Goal: Information Seeking & Learning: Learn about a topic

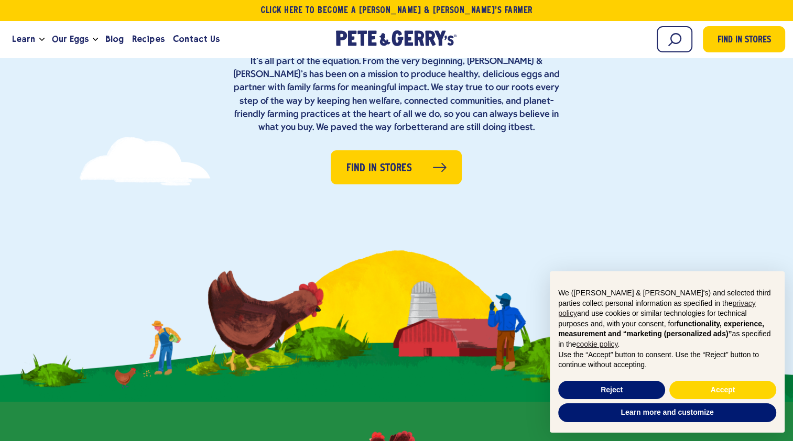
scroll to position [139, 0]
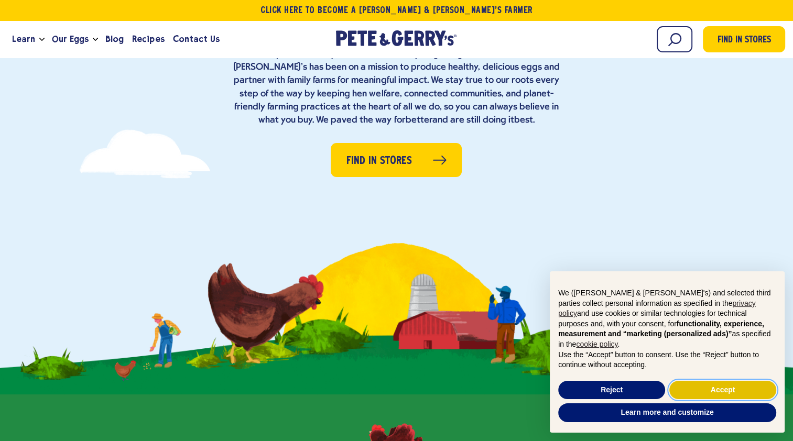
click at [703, 387] on button "Accept" at bounding box center [722, 390] width 107 height 19
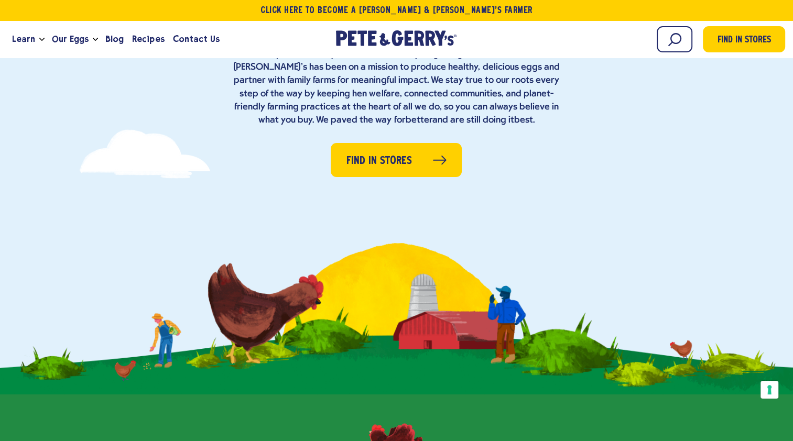
scroll to position [0, 0]
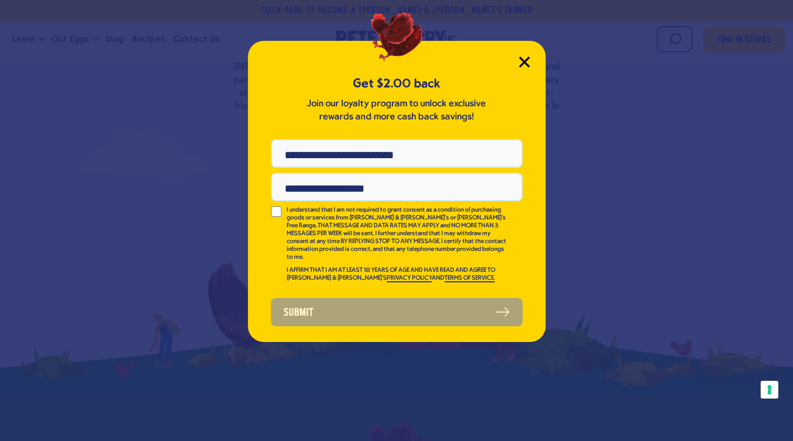
click at [529, 63] on div "Get $2.00 back Join our loyalty program to unlock exclusive rewards and more ca…" at bounding box center [397, 191] width 298 height 301
click at [523, 62] on icon "Close Modal" at bounding box center [523, 61] width 9 height 9
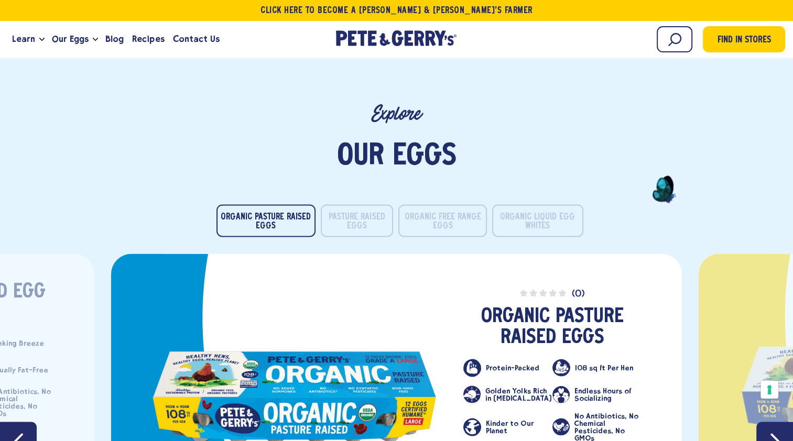
scroll to position [1676, 0]
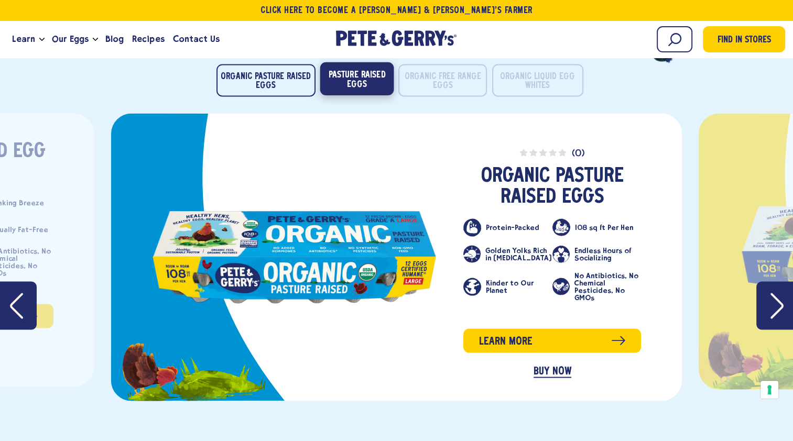
click at [347, 76] on button "Pasture Raised Eggs" at bounding box center [357, 78] width 74 height 33
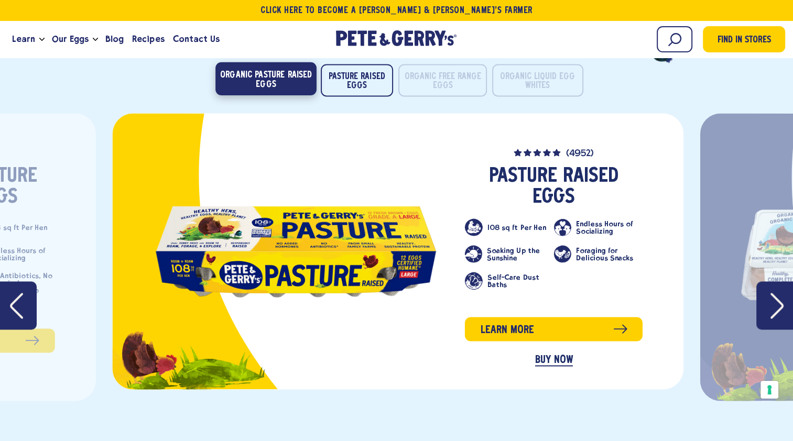
click at [279, 79] on button "Organic Pasture Raised Eggs" at bounding box center [265, 78] width 101 height 33
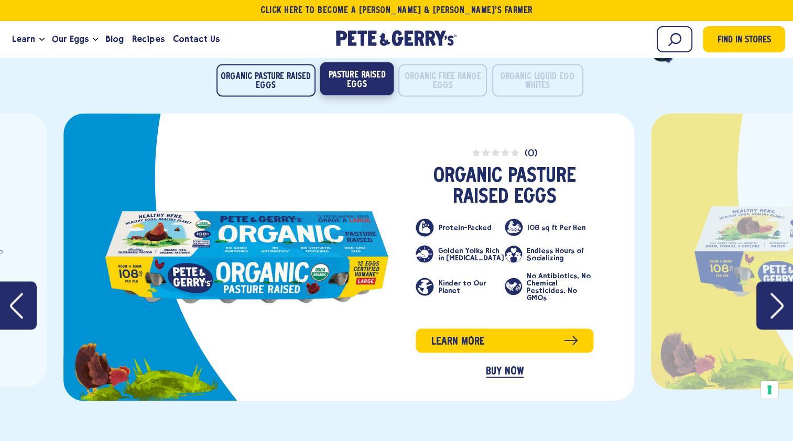
click at [386, 85] on button "Pasture Raised Eggs" at bounding box center [357, 78] width 74 height 33
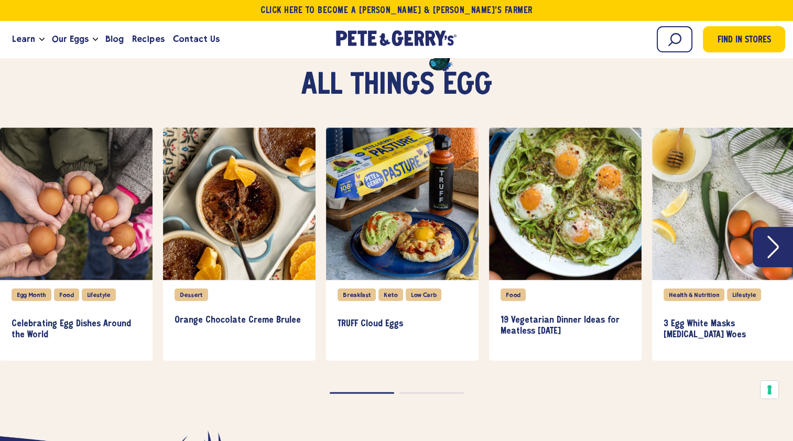
scroll to position [2235, 0]
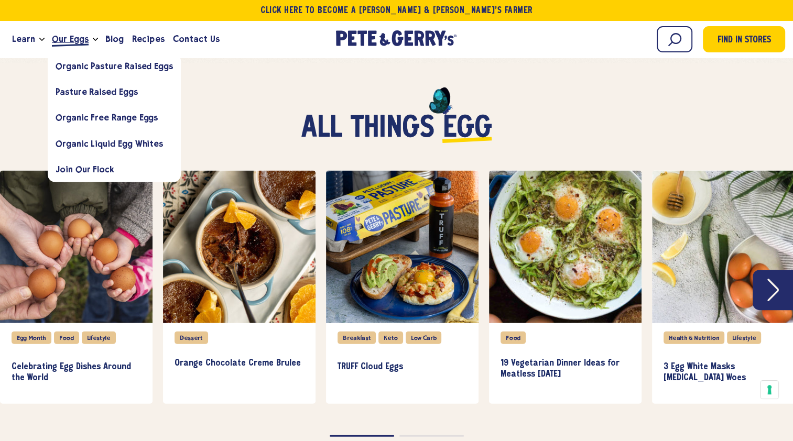
click at [64, 34] on span "Our Eggs" at bounding box center [70, 38] width 37 height 13
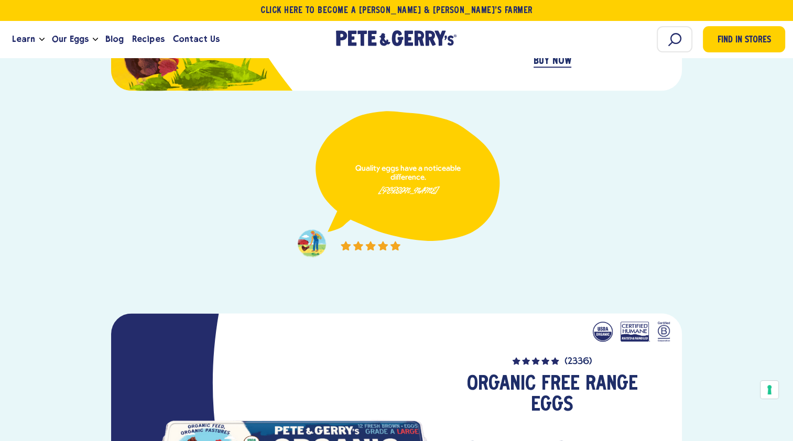
scroll to position [1235, 0]
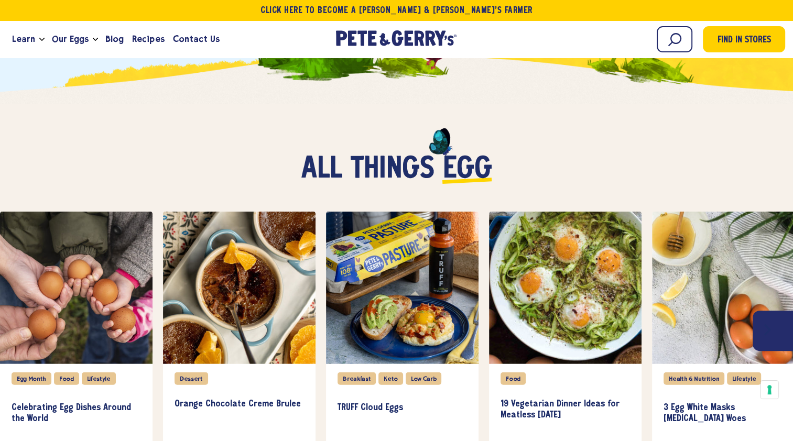
scroll to position [2235, 0]
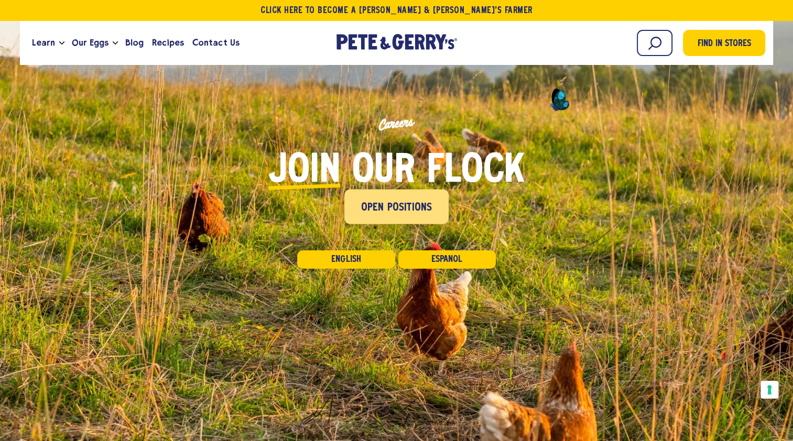
click at [411, 210] on span "Open Positions" at bounding box center [396, 208] width 71 height 17
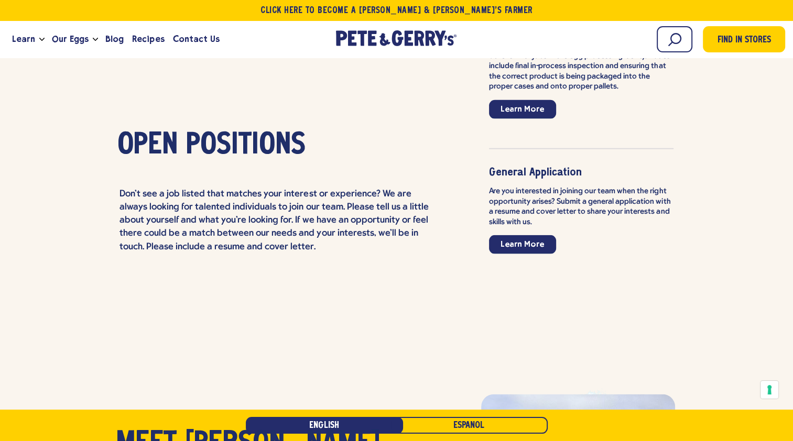
scroll to position [2518, 0]
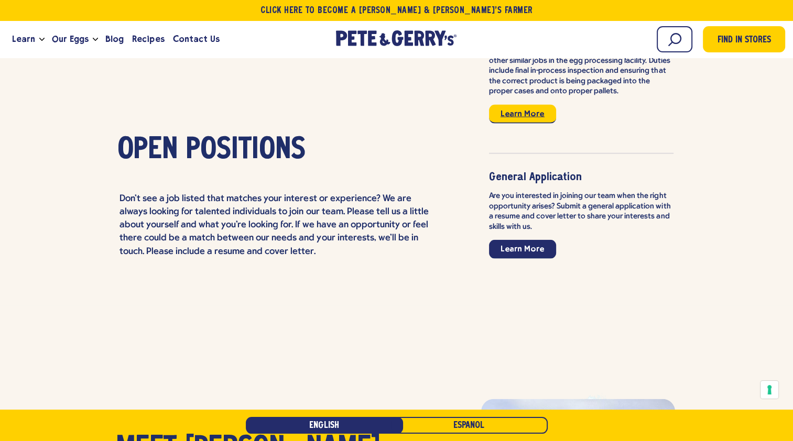
click at [532, 105] on link "Learn More" at bounding box center [522, 114] width 67 height 19
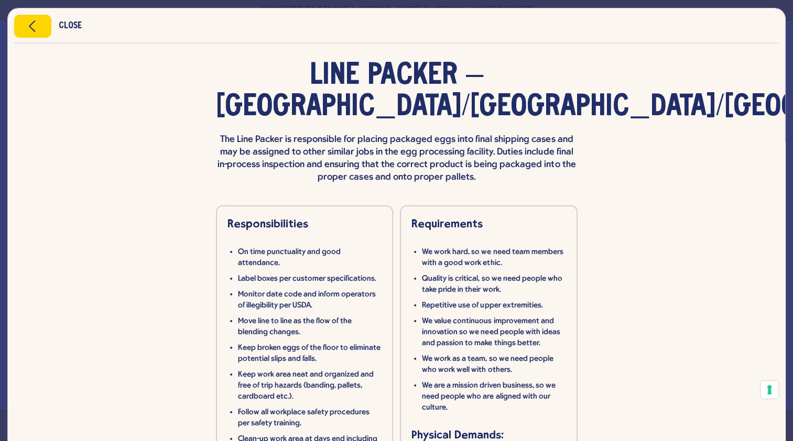
scroll to position [8, 0]
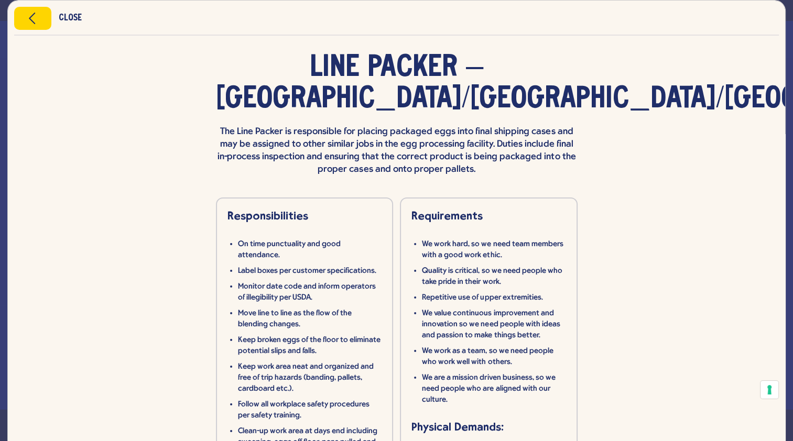
click at [31, 21] on icon "Close modal" at bounding box center [32, 18] width 27 height 16
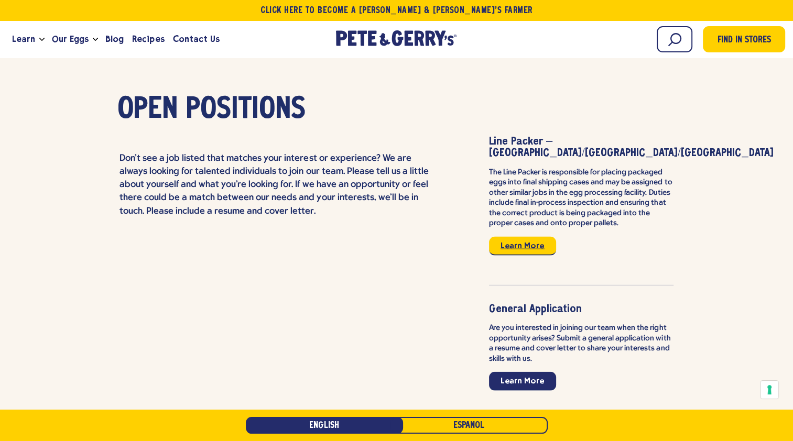
scroll to position [2389, 0]
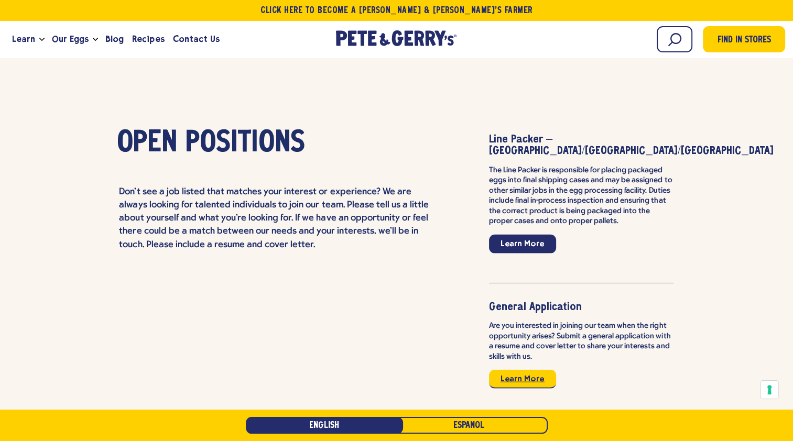
click at [534, 370] on link "Learn More" at bounding box center [522, 379] width 67 height 19
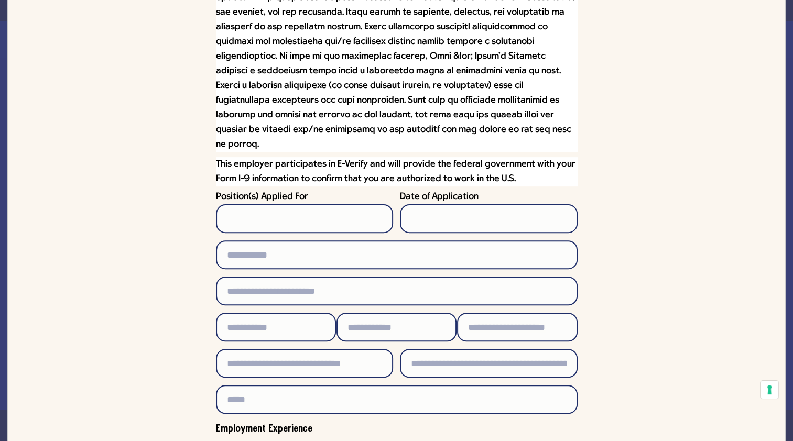
scroll to position [427, 0]
